Goal: Task Accomplishment & Management: Use online tool/utility

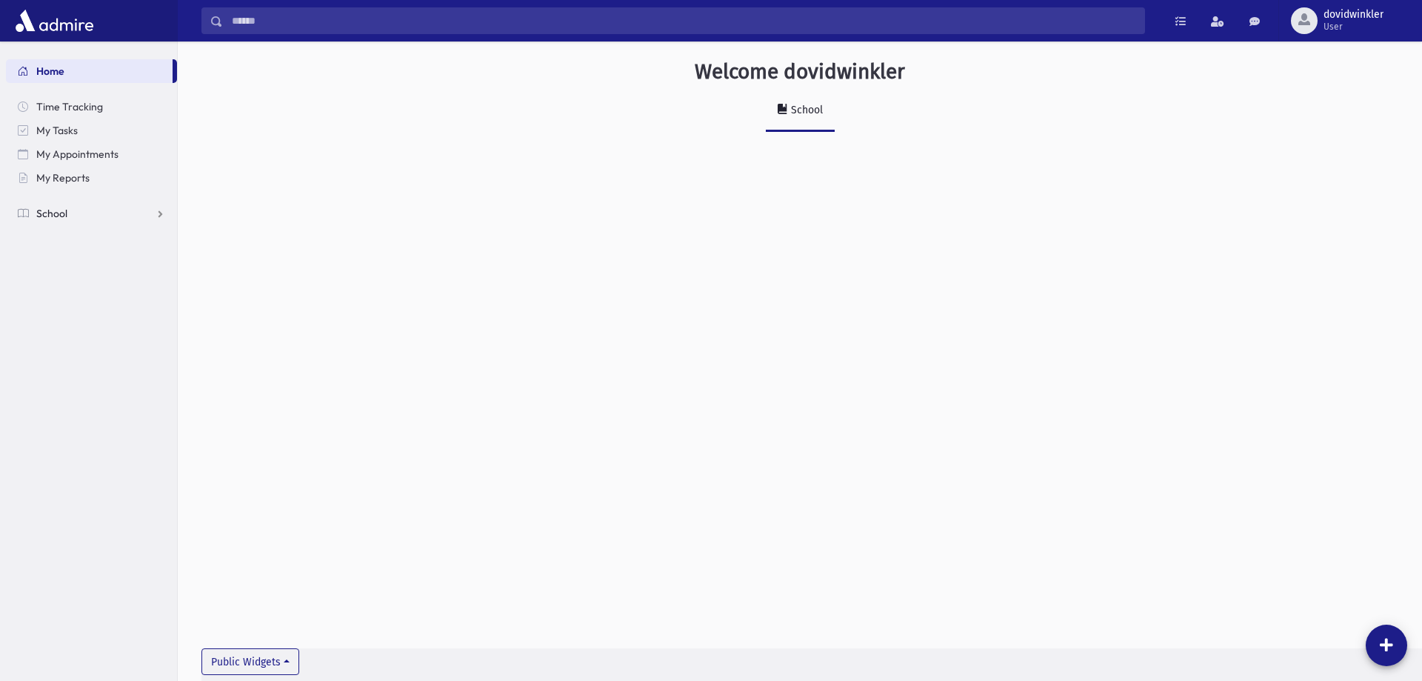
click at [43, 218] on span "School" at bounding box center [51, 213] width 31 height 13
click at [84, 267] on span "Attendance" at bounding box center [71, 260] width 55 height 13
click at [78, 284] on span "Entry" at bounding box center [68, 284] width 25 height 13
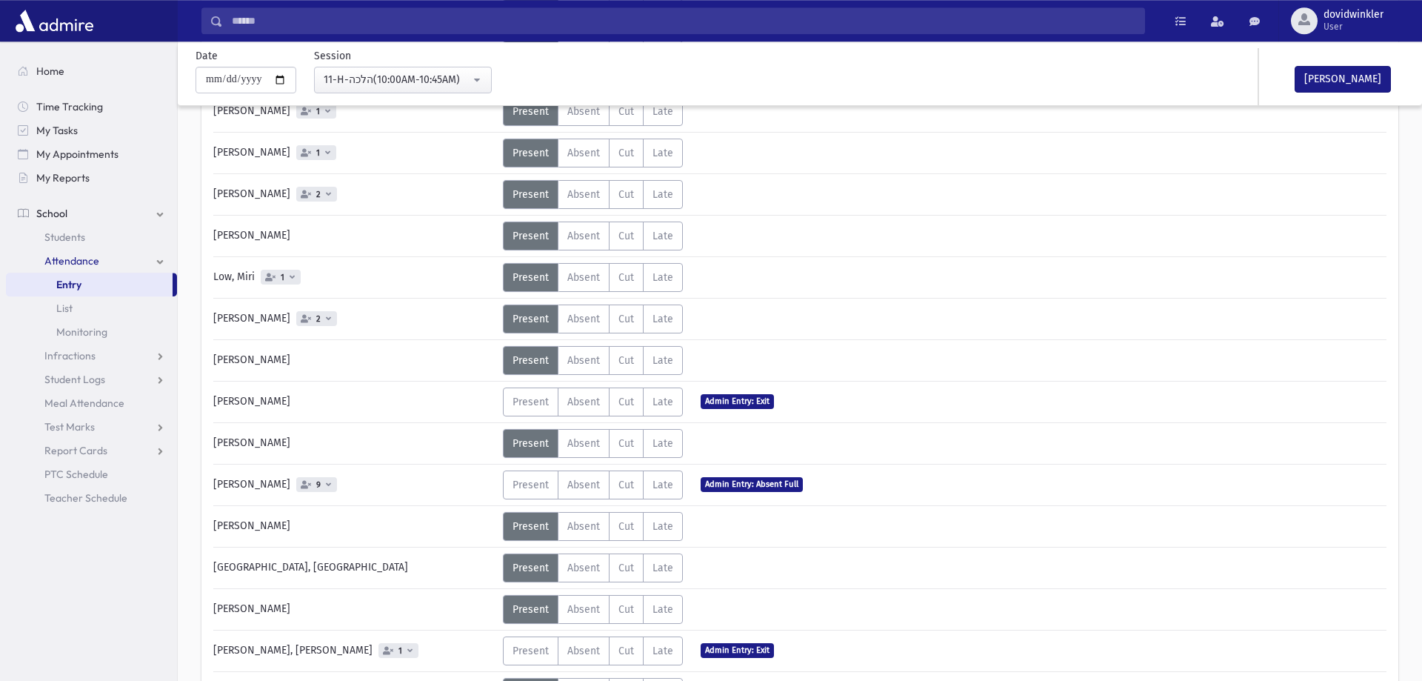
scroll to position [755, 0]
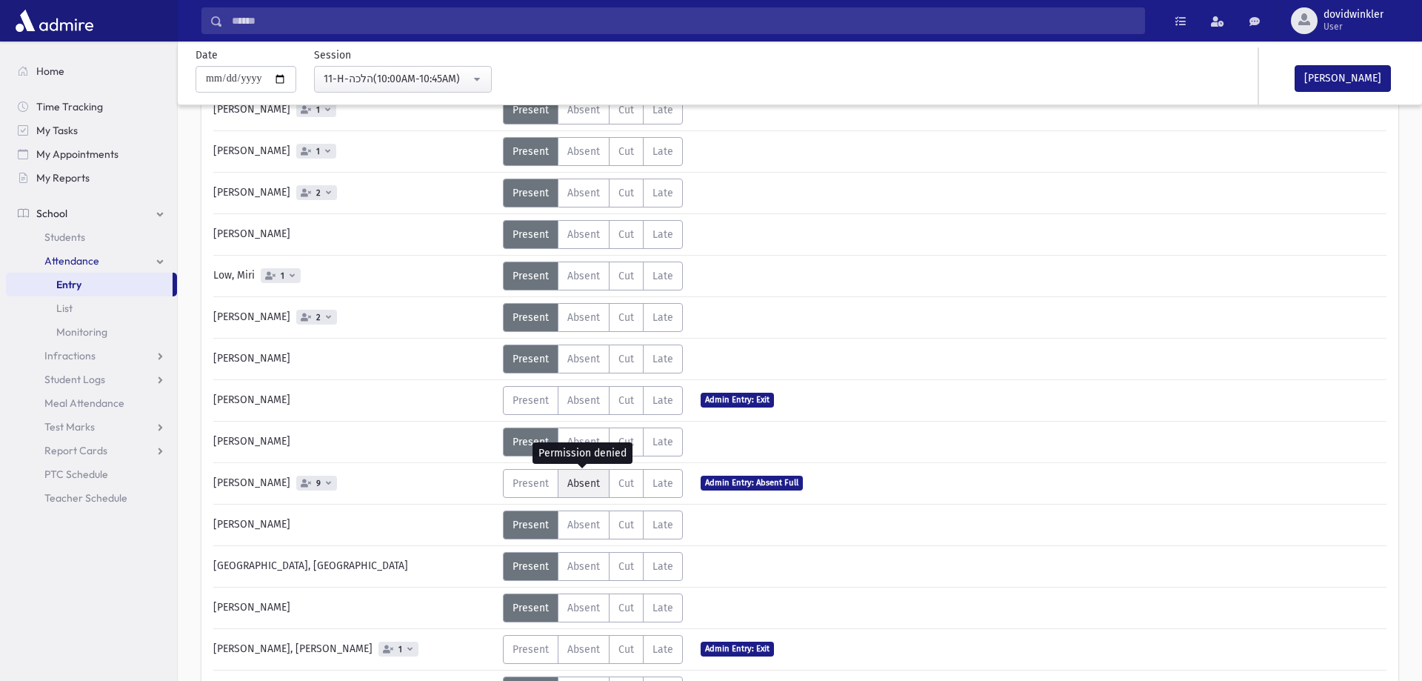
click at [592, 485] on span "Absent" at bounding box center [583, 483] width 33 height 13
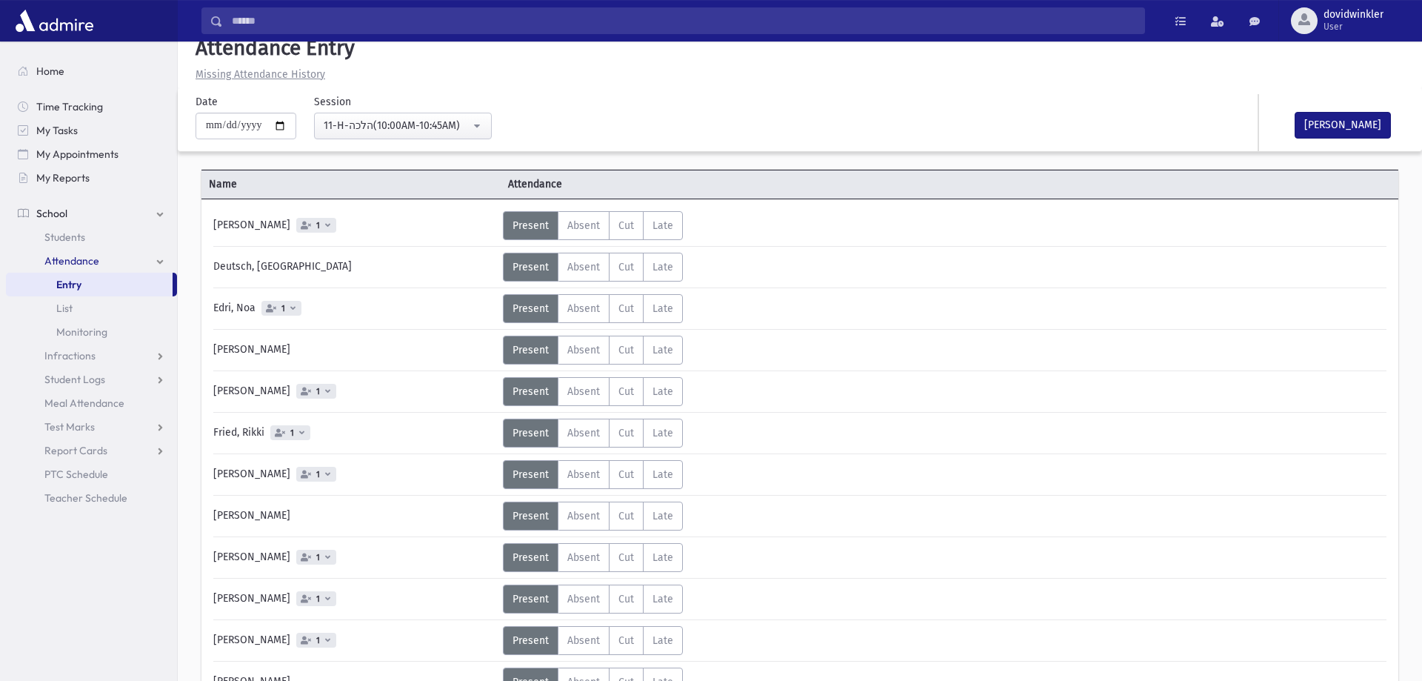
scroll to position [0, 0]
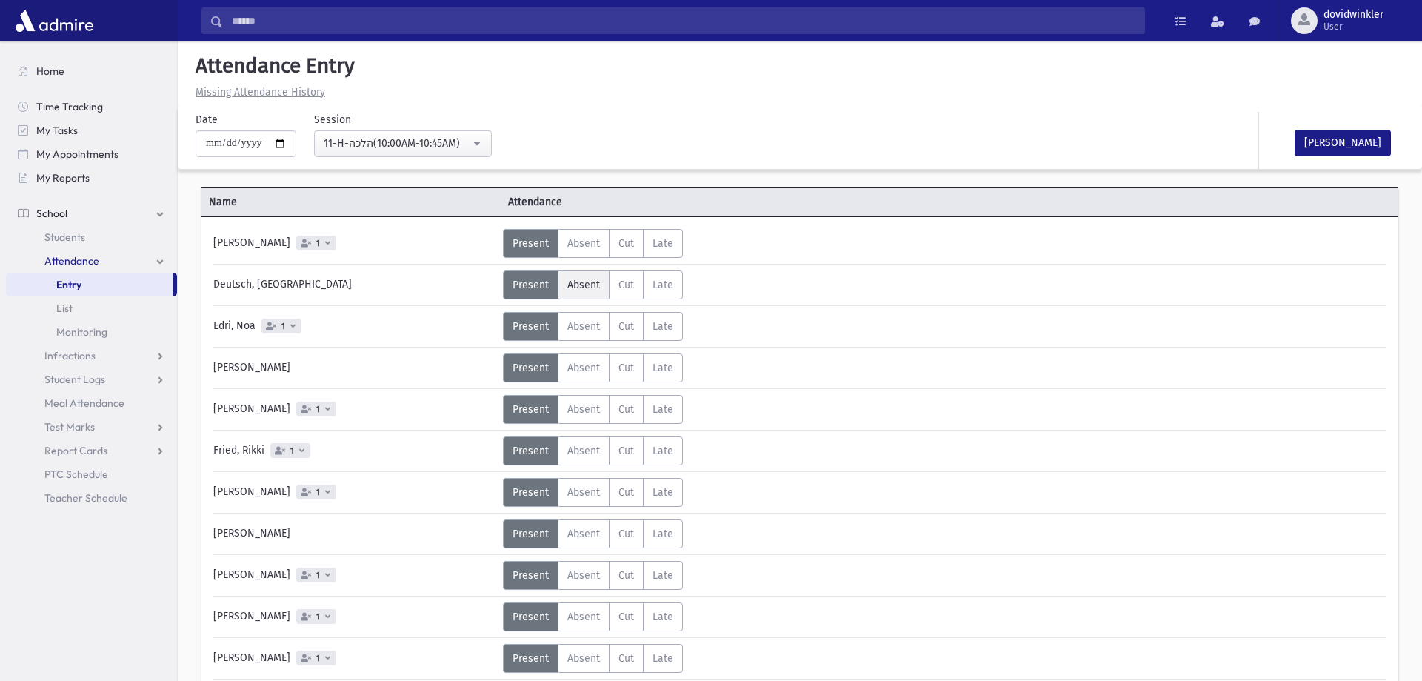
click at [576, 287] on span "Absent" at bounding box center [583, 284] width 33 height 13
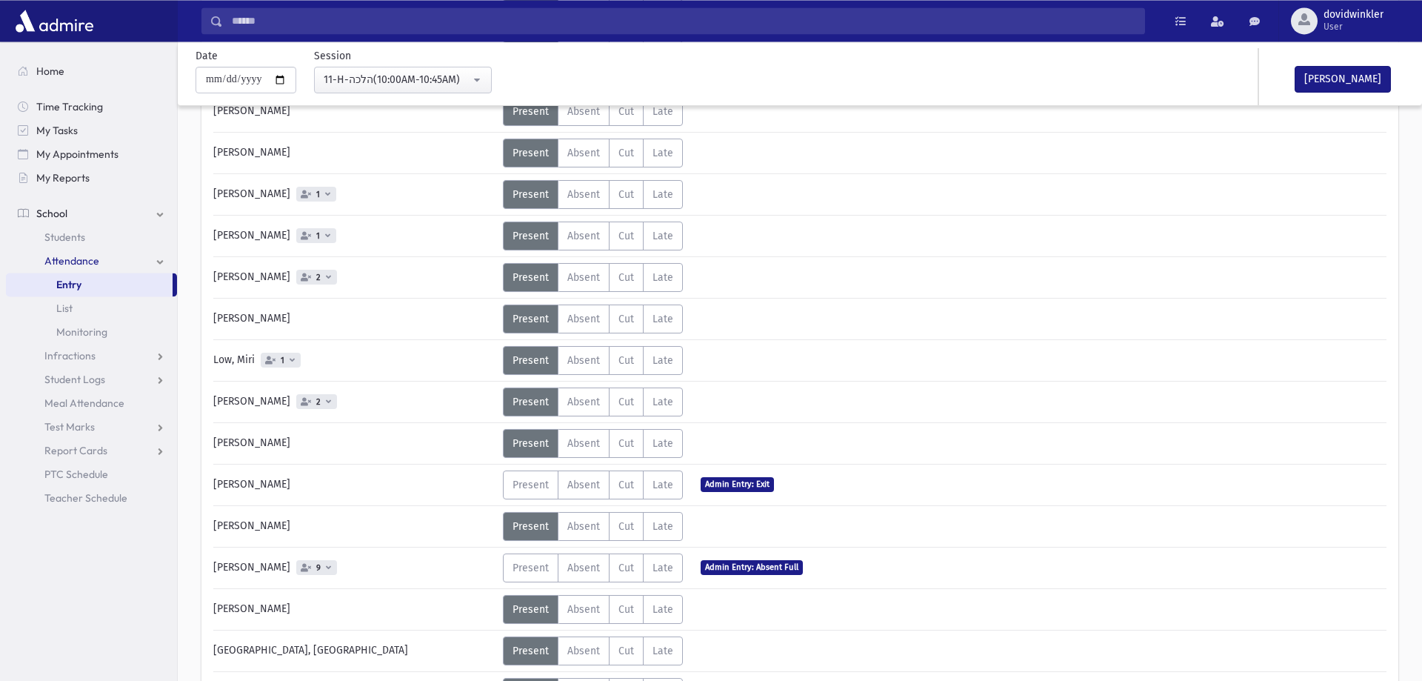
scroll to position [680, 0]
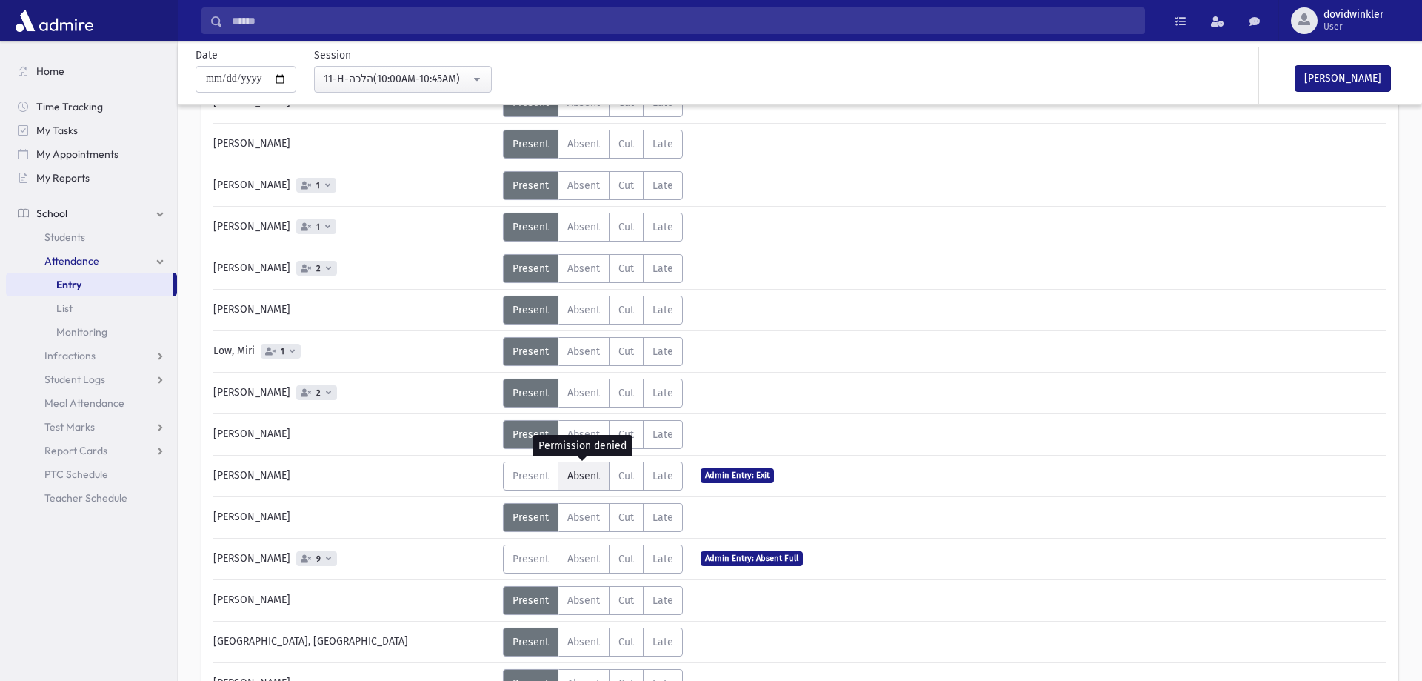
click at [587, 482] on label "Absent A" at bounding box center [584, 475] width 52 height 29
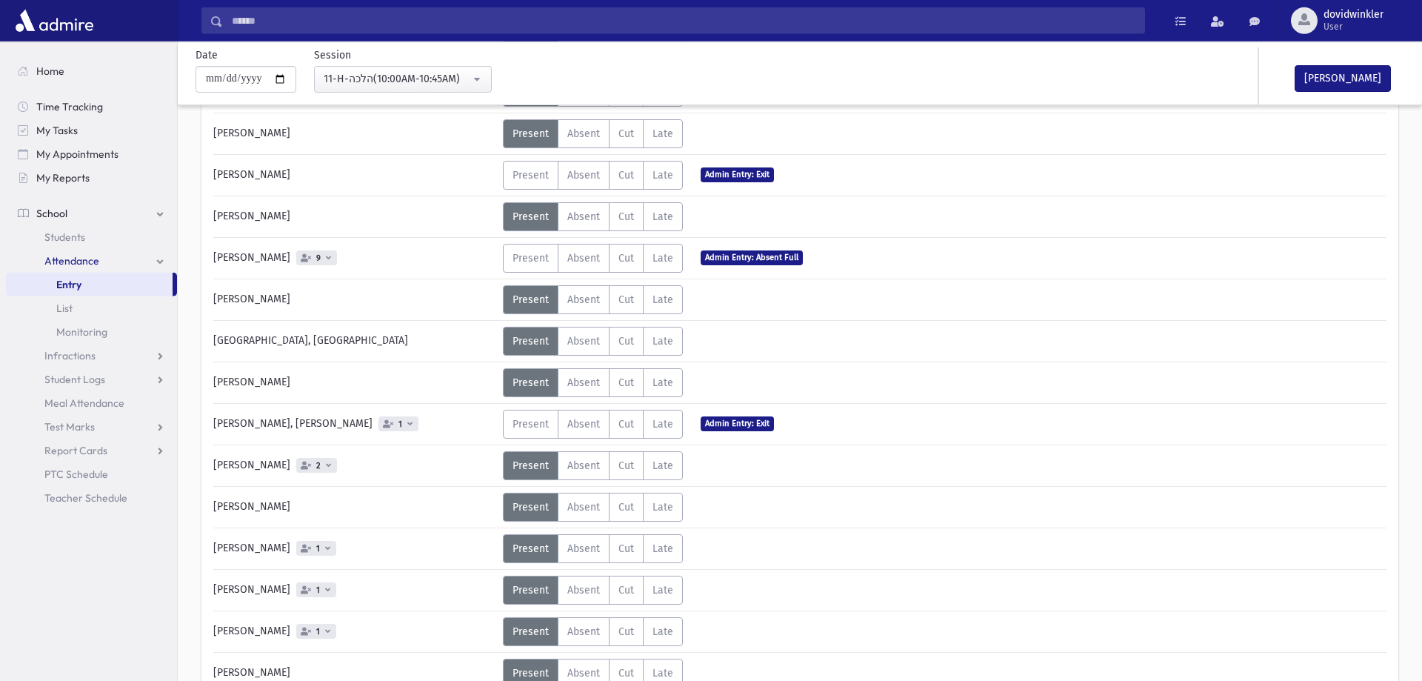
scroll to position [982, 0]
click at [597, 467] on span "Absent" at bounding box center [583, 464] width 33 height 13
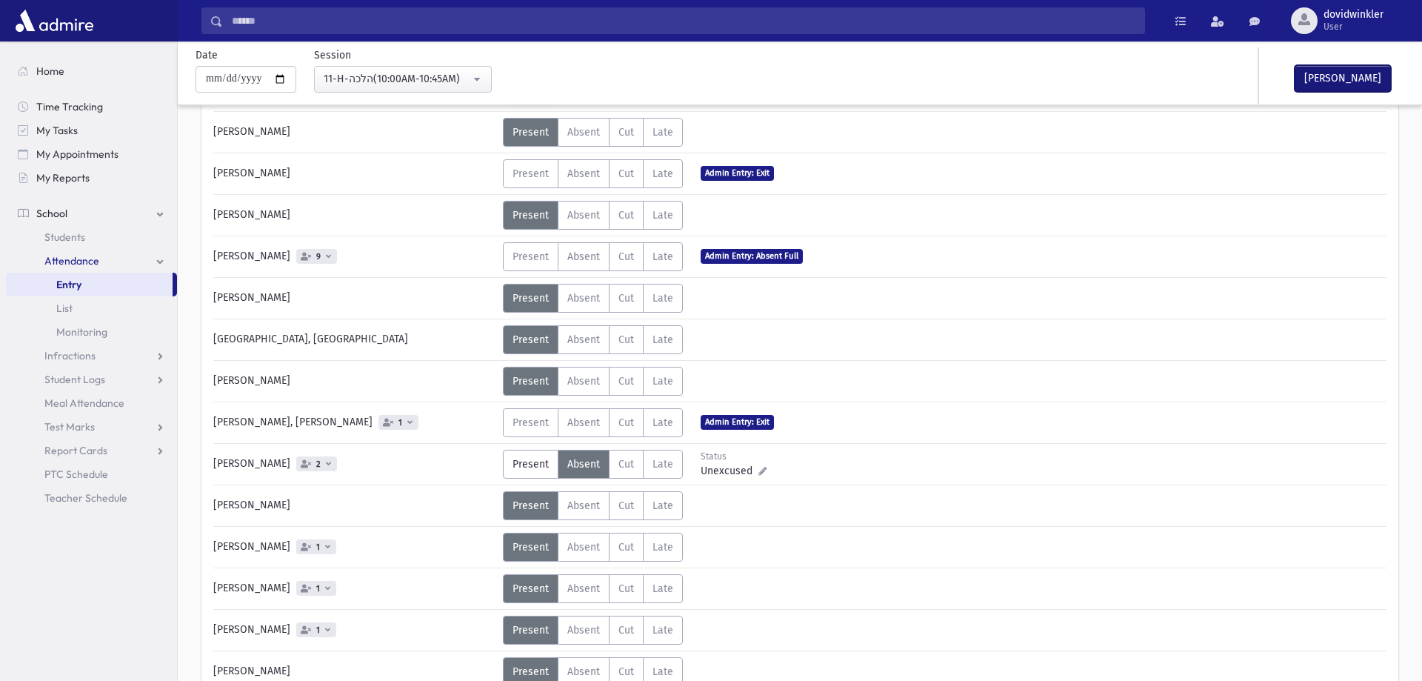
click at [1341, 85] on button "[PERSON_NAME]" at bounding box center [1343, 78] width 96 height 27
click at [76, 493] on span "Teacher Schedule" at bounding box center [85, 497] width 83 height 13
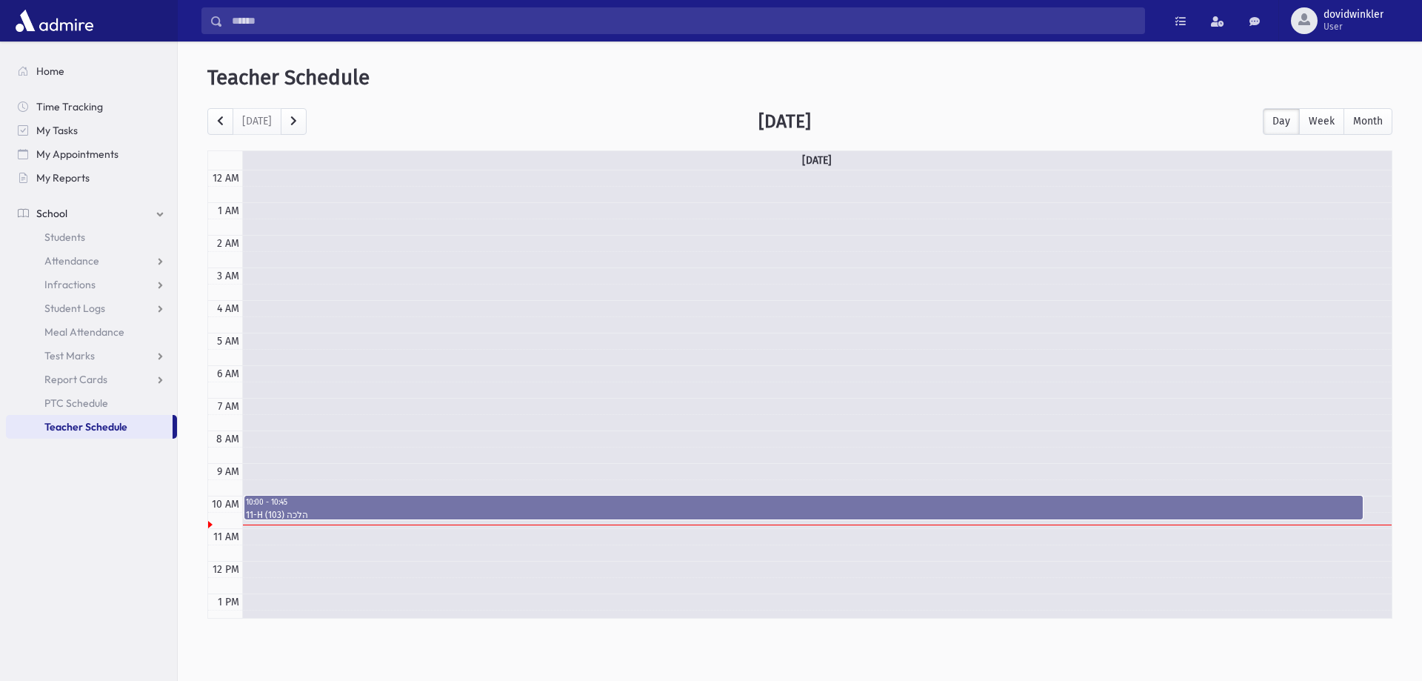
scroll to position [196, 0]
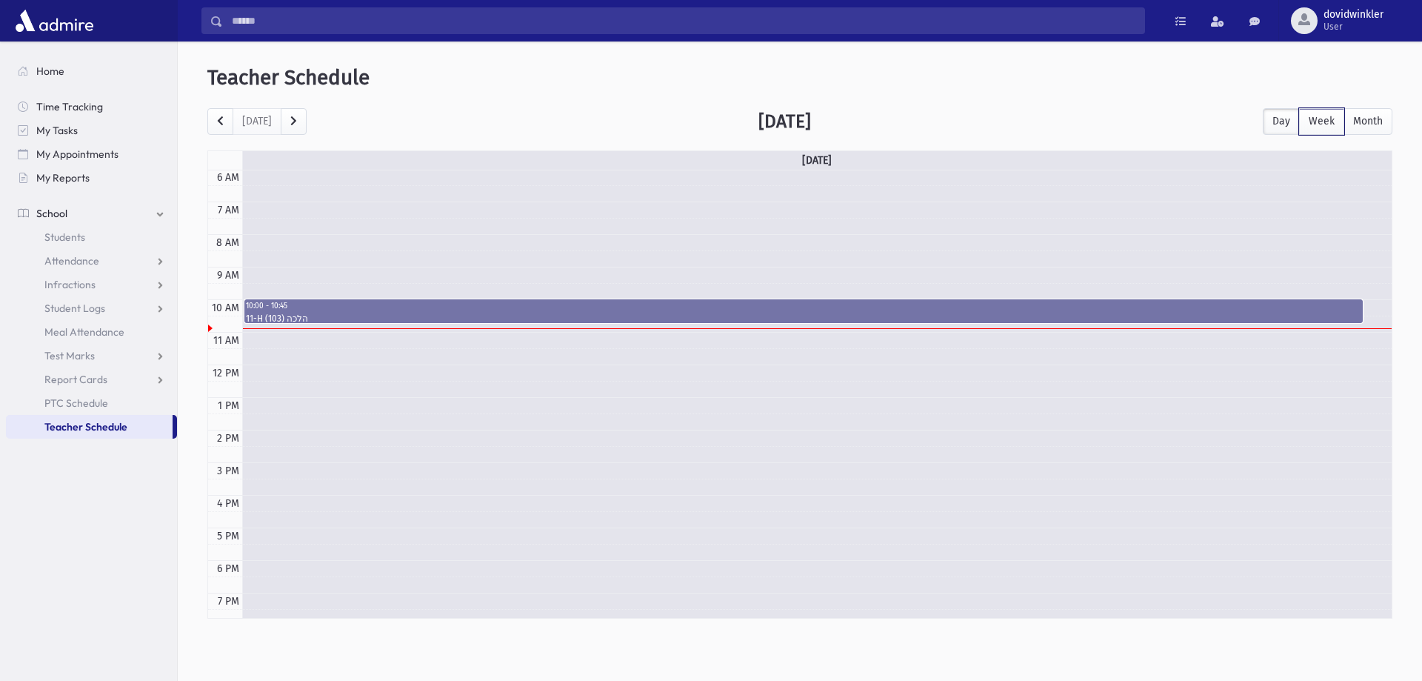
click at [1326, 111] on button "Week" at bounding box center [1321, 121] width 45 height 27
